Goal: Information Seeking & Learning: Learn about a topic

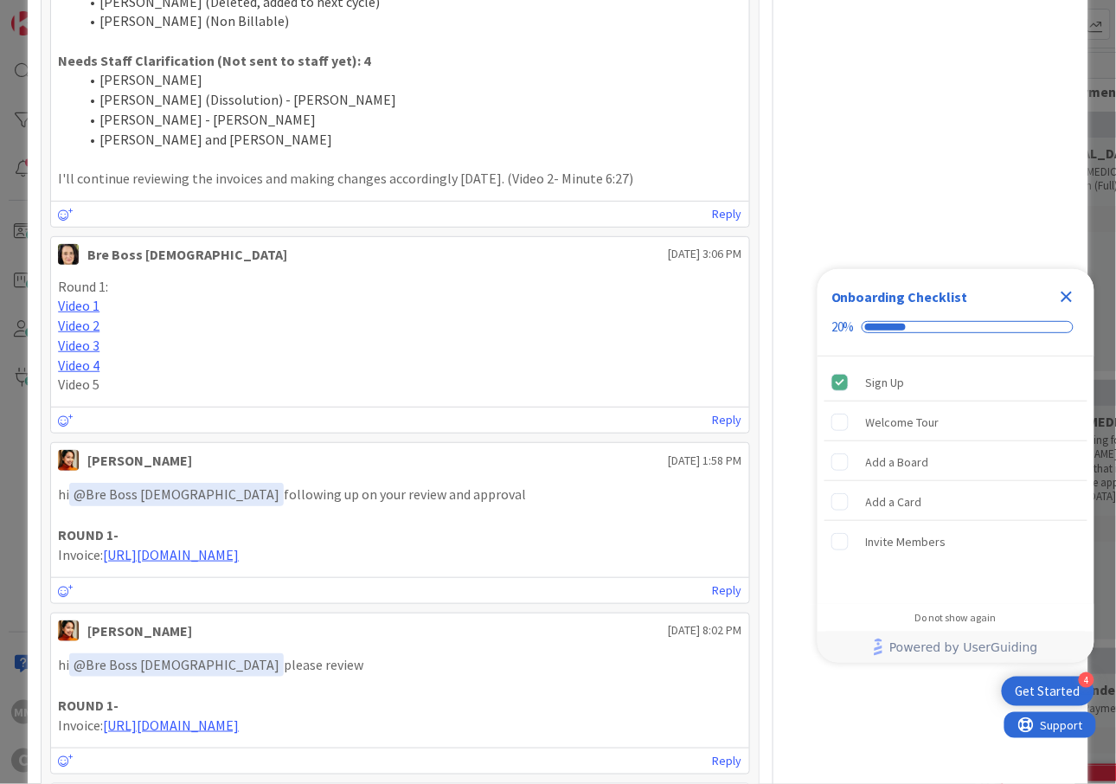
scroll to position [3518, 0]
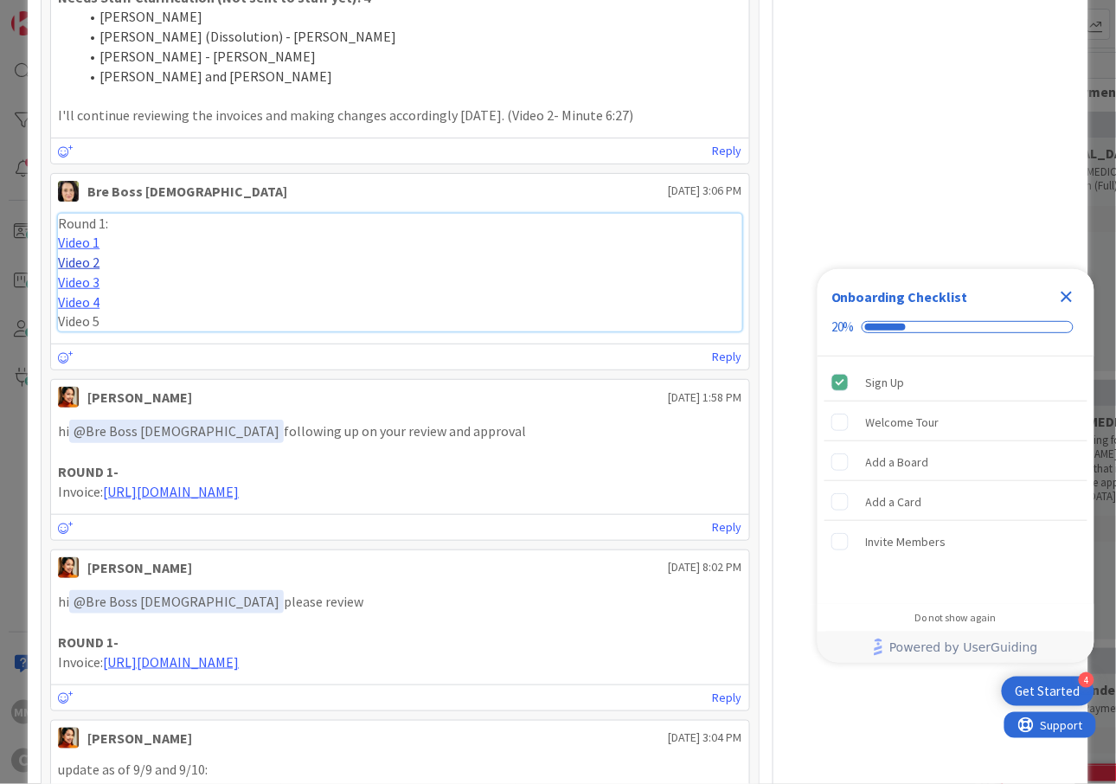
click at [67, 254] on link "Video 2" at bounding box center [79, 262] width 42 height 17
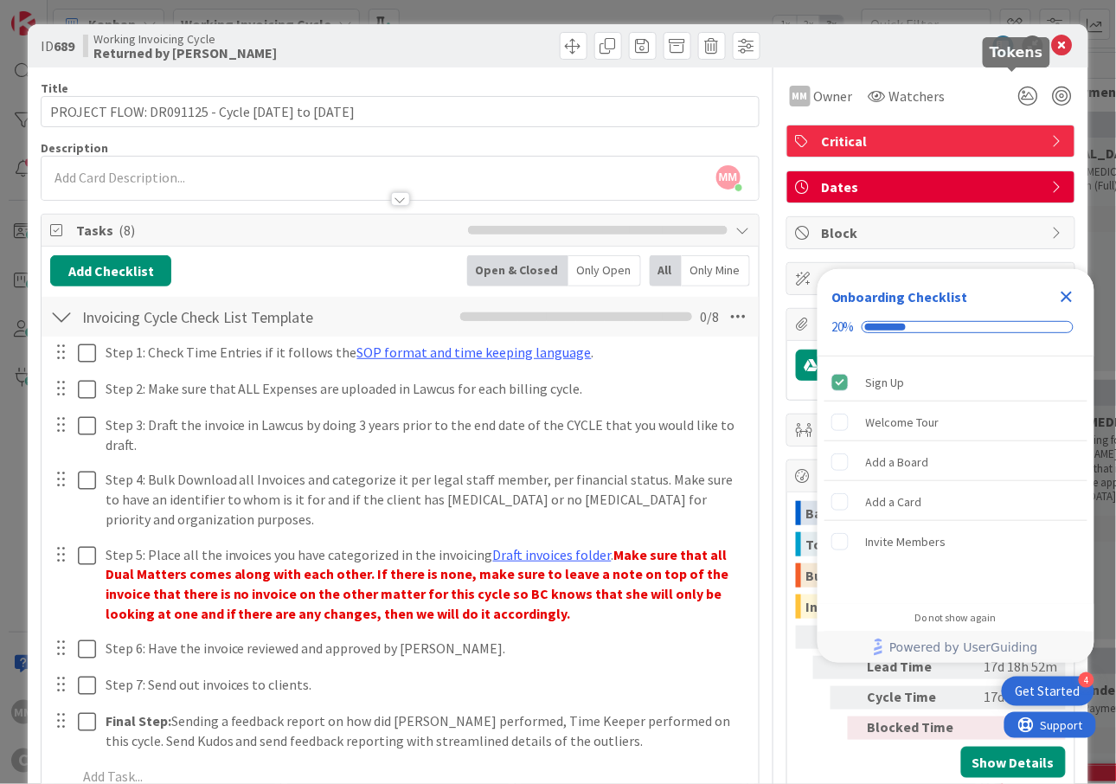
scroll to position [0, 0]
click at [1052, 40] on icon at bounding box center [1062, 45] width 21 height 21
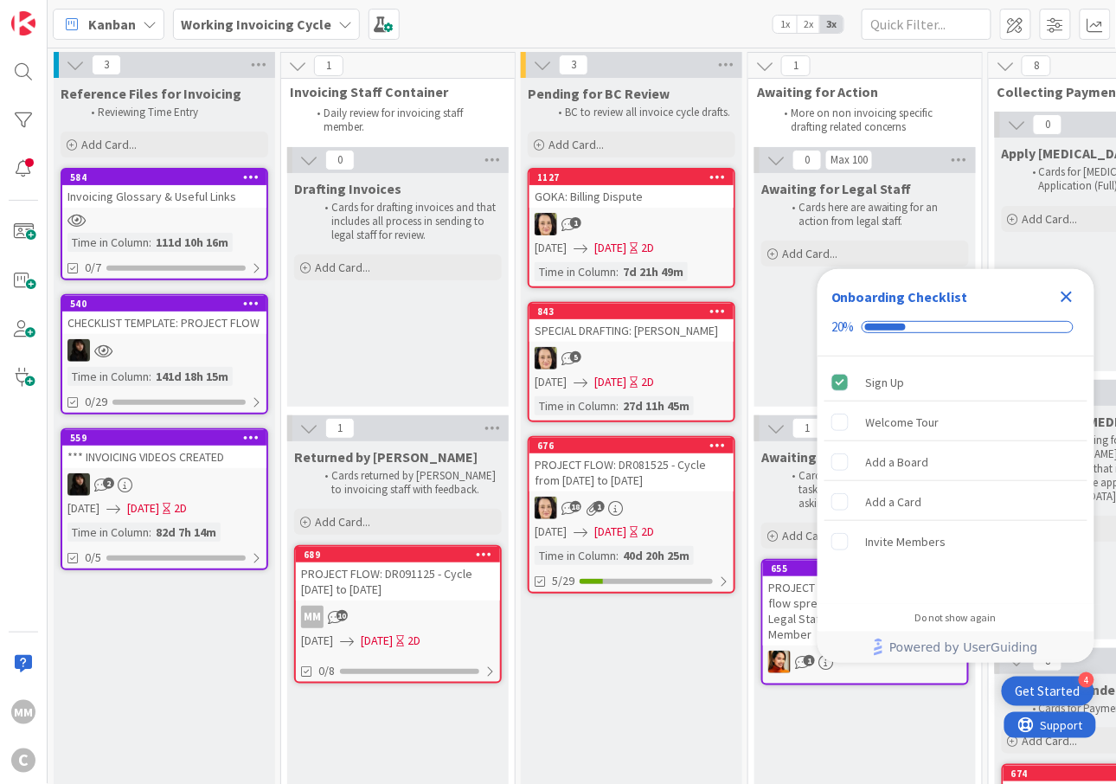
click at [1073, 288] on icon "Close Checklist" at bounding box center [1066, 296] width 21 height 21
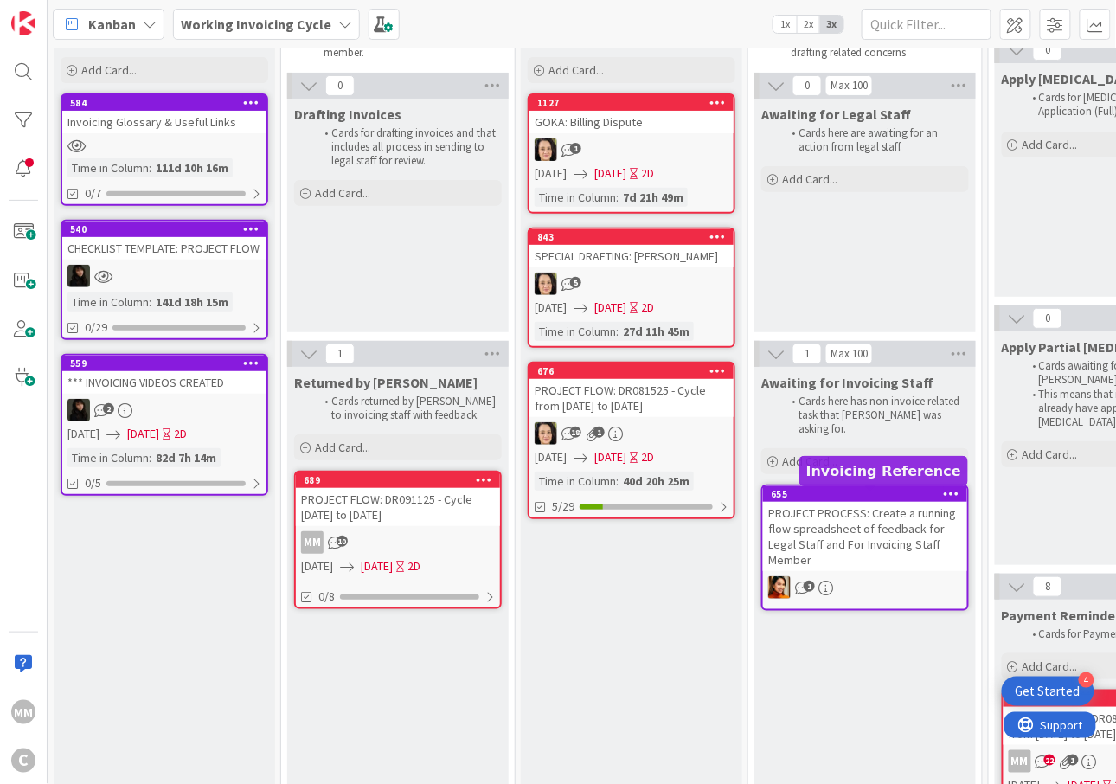
scroll to position [115, 0]
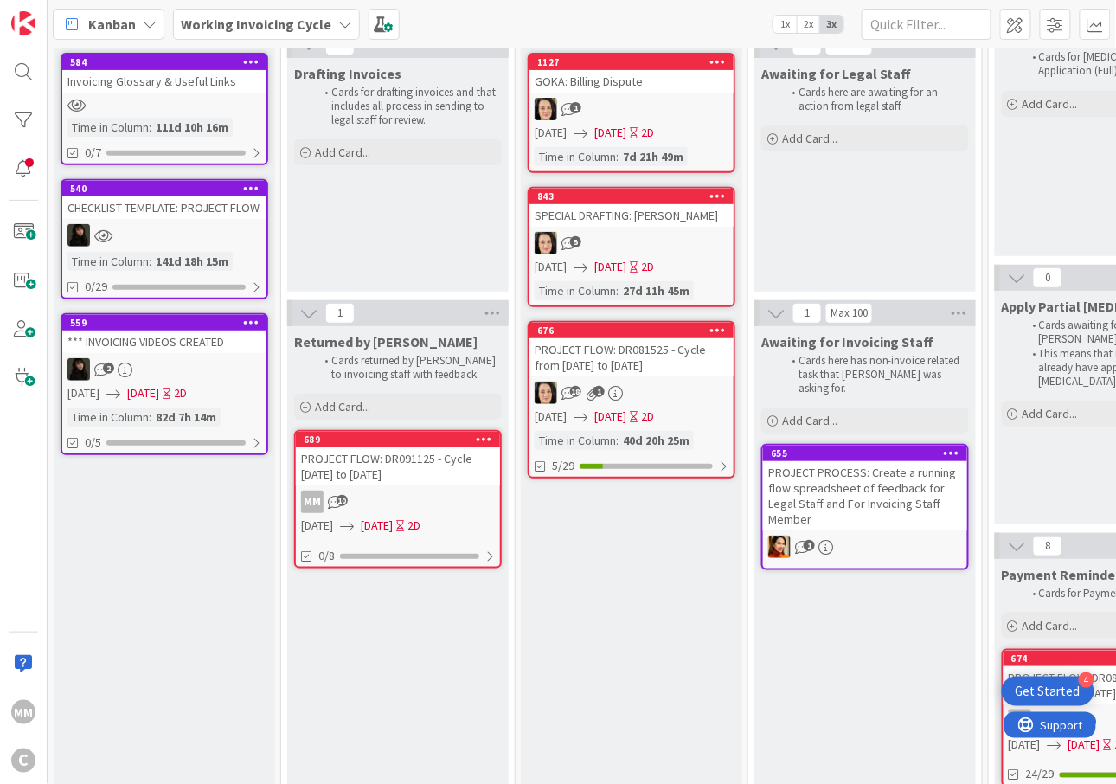
click at [658, 367] on div "PROJECT FLOW: DR081525 - Cycle from [DATE] to [DATE]" at bounding box center [631, 357] width 204 height 38
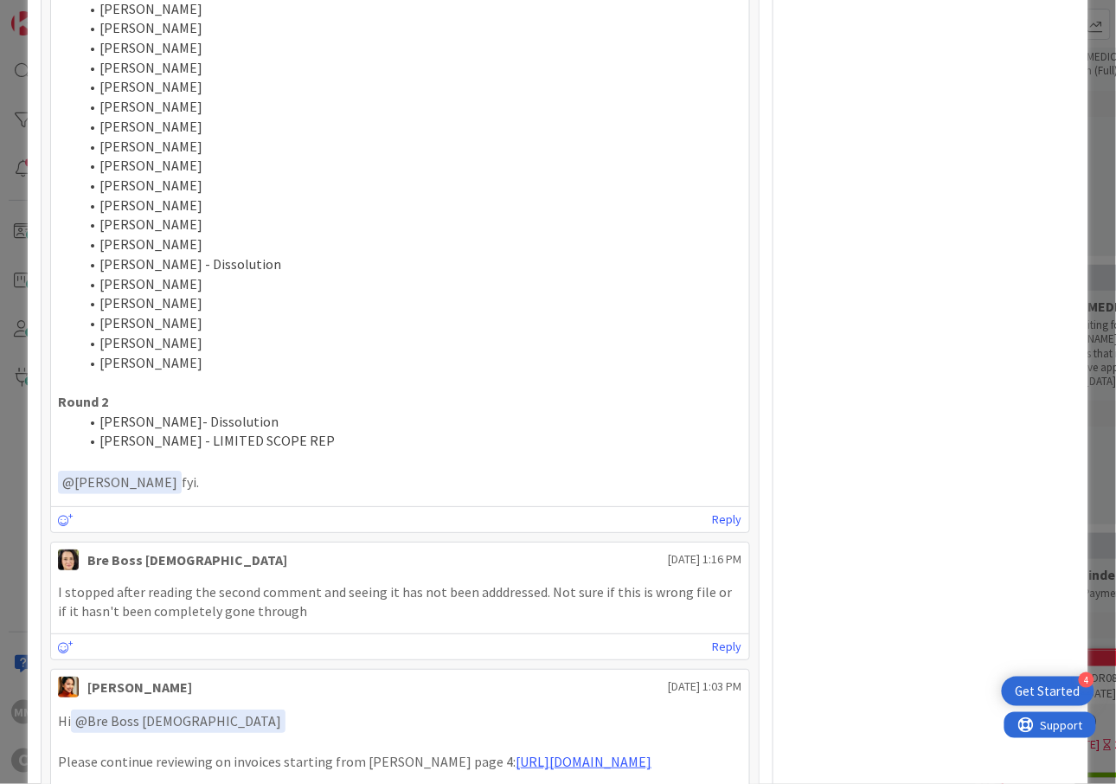
scroll to position [4707, 0]
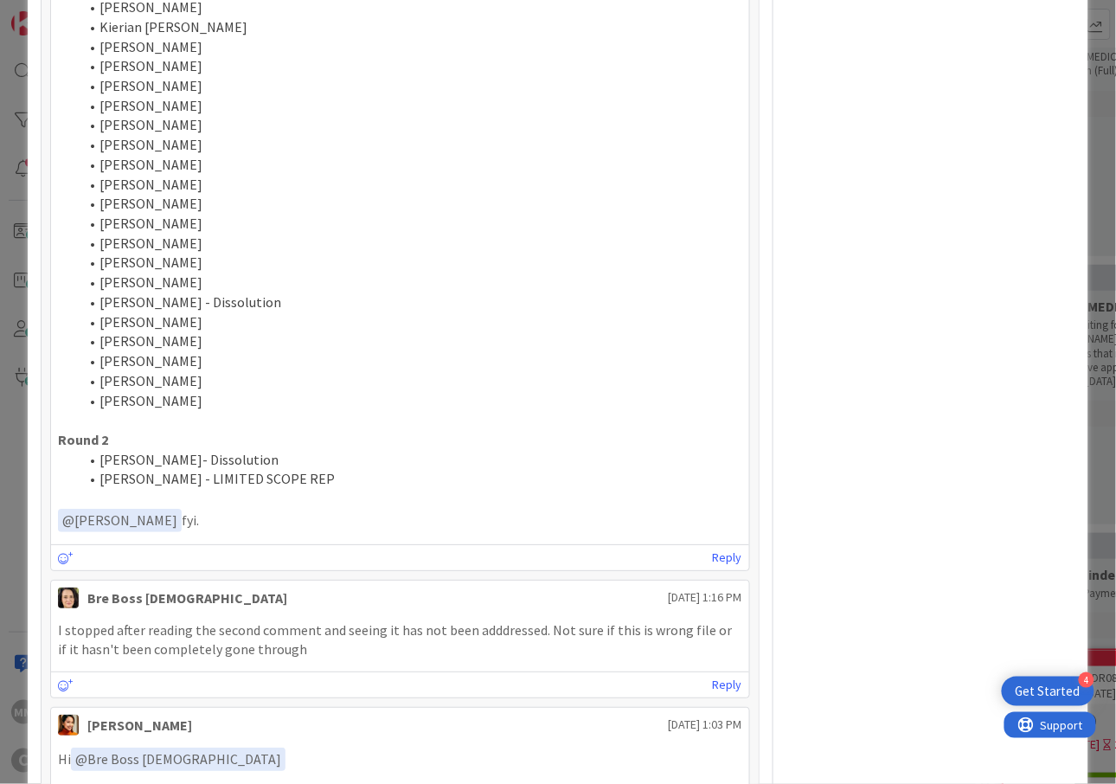
click at [587, 470] on li "[PERSON_NAME]- Dissolution" at bounding box center [411, 460] width 664 height 20
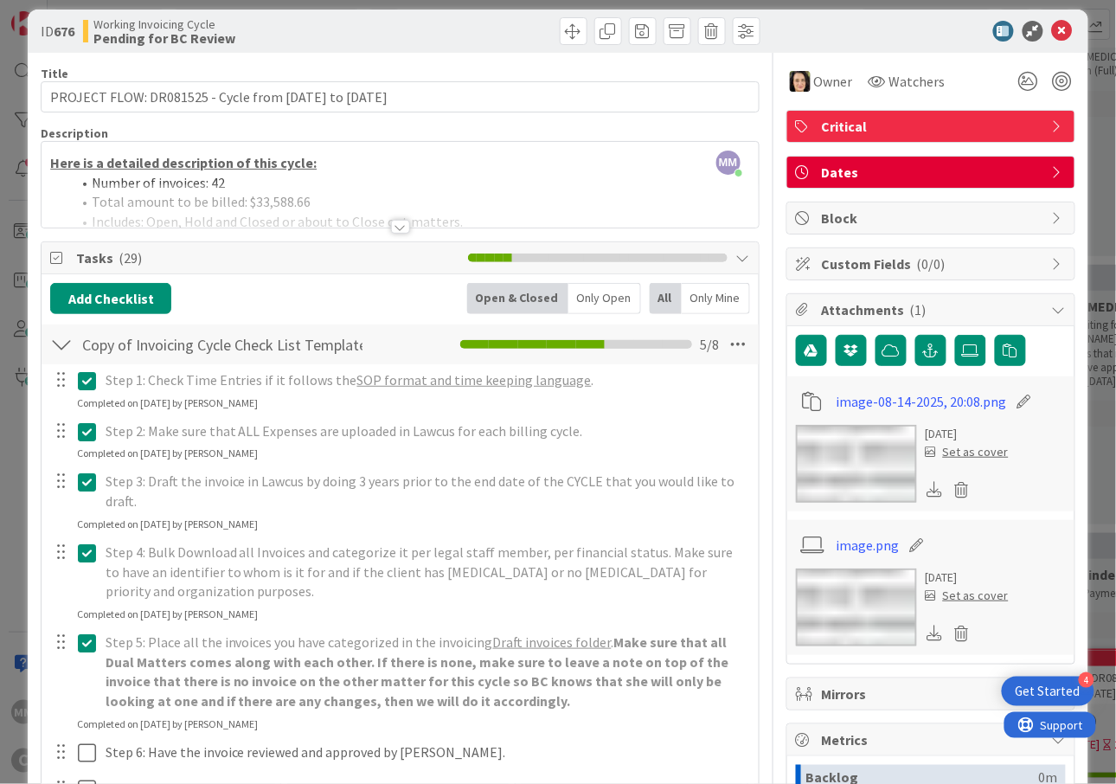
scroll to position [0, 0]
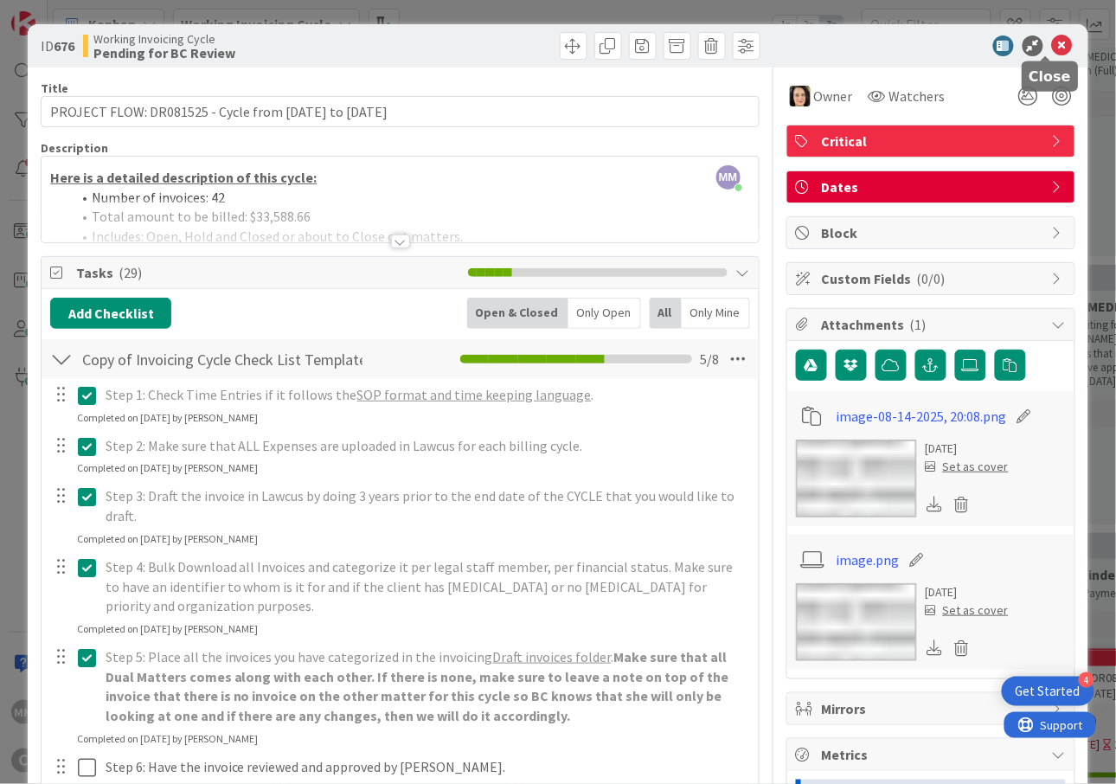
click at [1060, 40] on div "ID 676 Working Invoicing Cycle Pending for BC Review" at bounding box center [558, 45] width 1061 height 43
click at [1052, 46] on icon at bounding box center [1062, 45] width 21 height 21
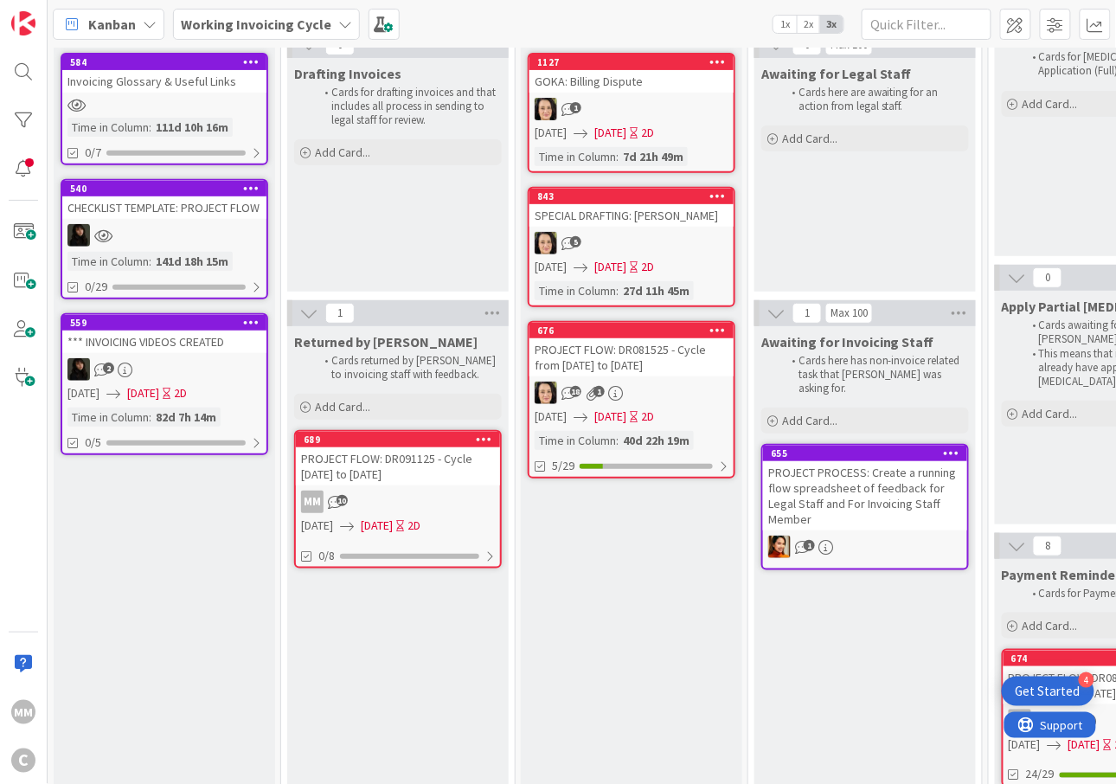
click at [391, 478] on div "PROJECT FLOW: DR091125 - Cycle [DATE] to [DATE]" at bounding box center [398, 466] width 204 height 38
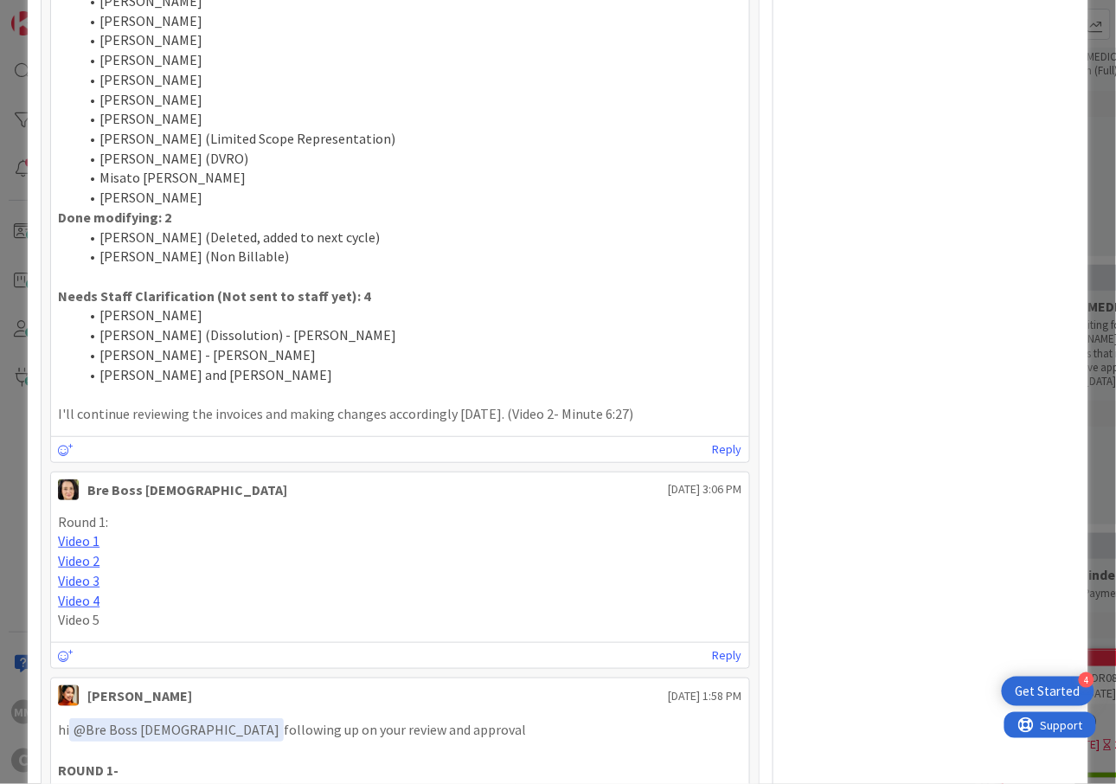
scroll to position [3230, 0]
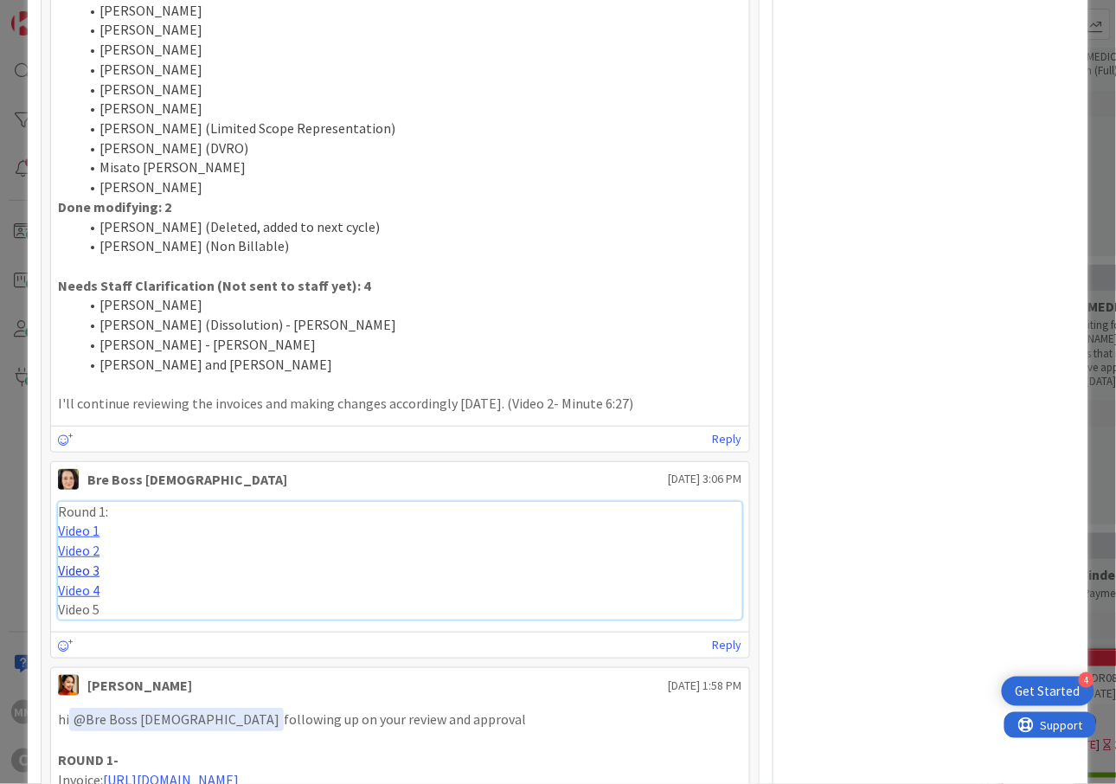
click at [64, 562] on link "Video 3" at bounding box center [79, 570] width 42 height 17
